Goal: Information Seeking & Learning: Check status

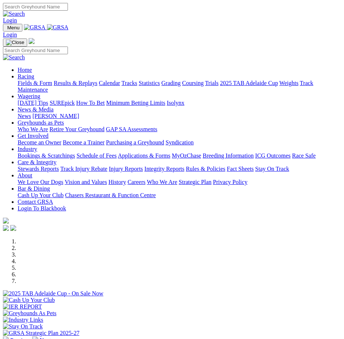
select select "QLD"
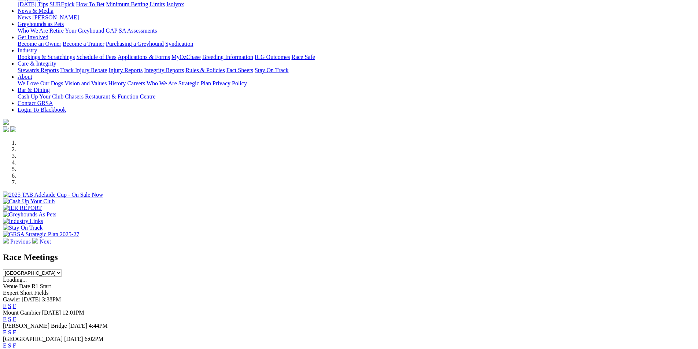
scroll to position [147, 0]
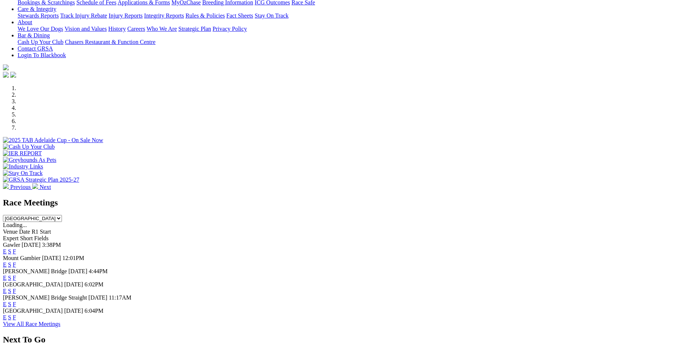
click at [11, 249] on link "S" at bounding box center [9, 252] width 3 height 6
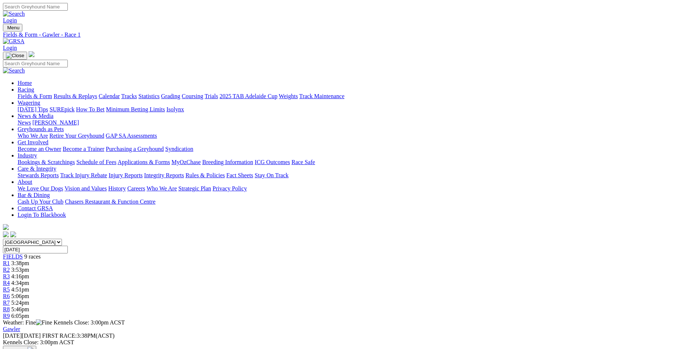
click at [68, 246] on input "Friday, 5 Sep 2025" at bounding box center [35, 250] width 65 height 8
type input "Friday, 16 May 2025"
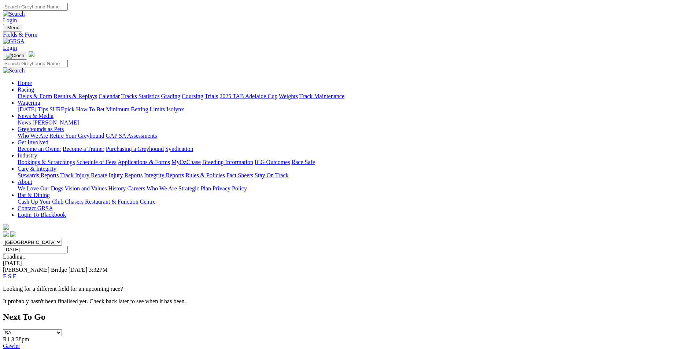
click at [62, 239] on select "[GEOGRAPHIC_DATA] [GEOGRAPHIC_DATA] [GEOGRAPHIC_DATA] [GEOGRAPHIC_DATA] [GEOGRA…" at bounding box center [32, 242] width 59 height 7
select select "QLD"
click at [62, 239] on select "[GEOGRAPHIC_DATA] [GEOGRAPHIC_DATA] [GEOGRAPHIC_DATA] [GEOGRAPHIC_DATA] [GEOGRA…" at bounding box center [32, 242] width 59 height 7
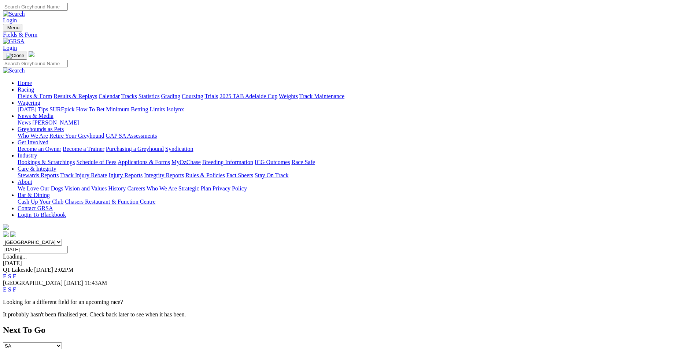
click at [11, 287] on link "S" at bounding box center [9, 290] width 3 height 6
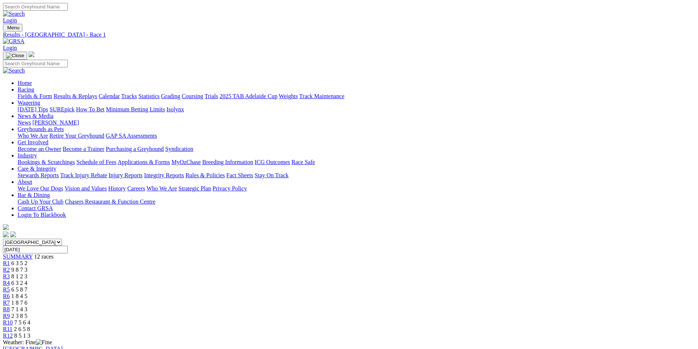
click at [27, 273] on span "8 1 2 3" at bounding box center [19, 276] width 16 height 6
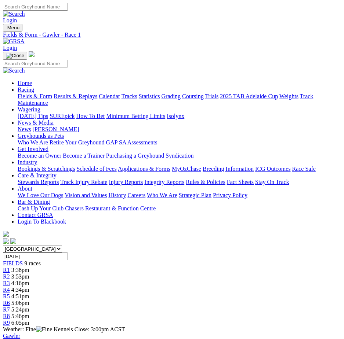
click at [68, 253] on input "Friday, 5 Sep 2025" at bounding box center [35, 257] width 65 height 8
type input "[DATE]"
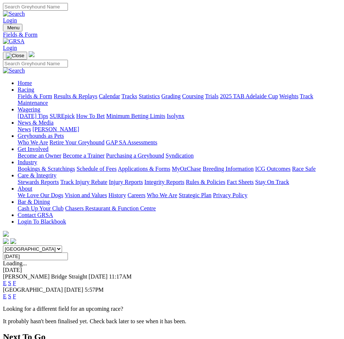
click at [62, 246] on select "[GEOGRAPHIC_DATA] [GEOGRAPHIC_DATA] [GEOGRAPHIC_DATA] [GEOGRAPHIC_DATA] [GEOGRA…" at bounding box center [32, 249] width 59 height 7
select select "QLD"
click at [3, 246] on select "[GEOGRAPHIC_DATA] [GEOGRAPHIC_DATA] [GEOGRAPHIC_DATA] [GEOGRAPHIC_DATA] [GEOGRA…" at bounding box center [32, 249] width 59 height 7
click at [11, 280] on link "S" at bounding box center [9, 283] width 3 height 6
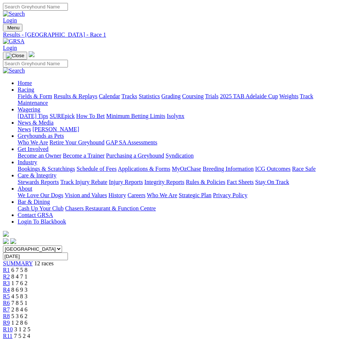
click at [27, 320] on span "1 2 8 6" at bounding box center [19, 323] width 16 height 6
click at [268, 326] on div "R10 3 1 2 5" at bounding box center [172, 329] width 338 height 7
